Goal: Task Accomplishment & Management: Use online tool/utility

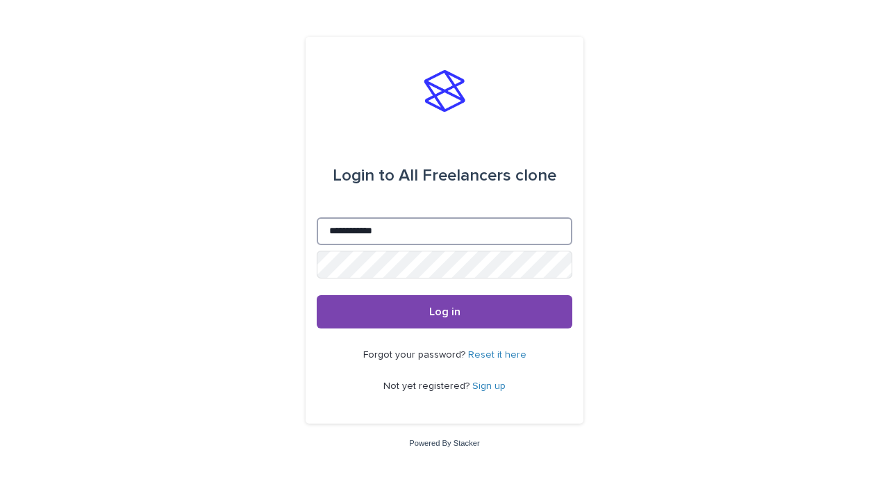
type input "**********"
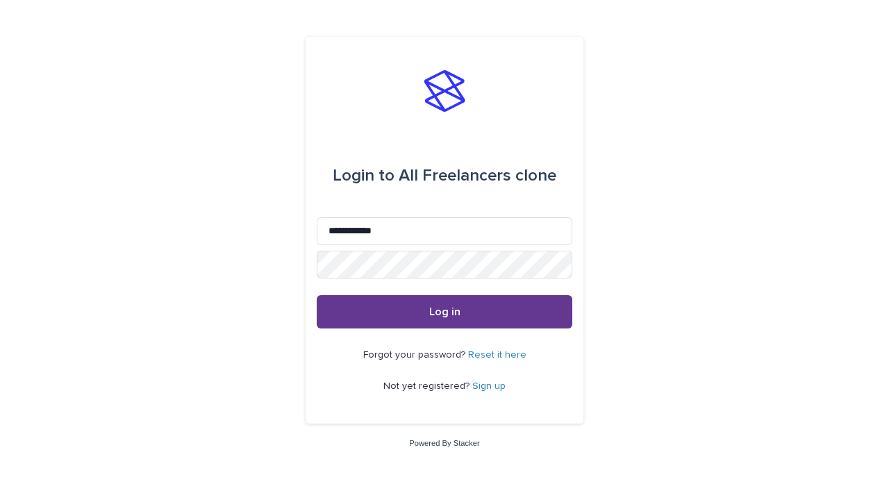
click at [445, 311] on span "Log in" at bounding box center [444, 311] width 31 height 11
